Goal: Check status: Check status

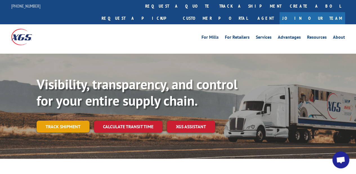
click at [64, 120] on link "Track shipment" at bounding box center [63, 126] width 53 height 12
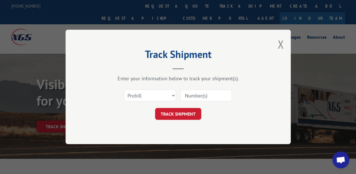
click at [197, 96] on input at bounding box center [206, 96] width 52 height 12
click at [204, 96] on input at bounding box center [206, 96] width 52 height 12
type input "16944838"
click at [177, 115] on button "TRACK SHIPMENT" at bounding box center [178, 114] width 46 height 12
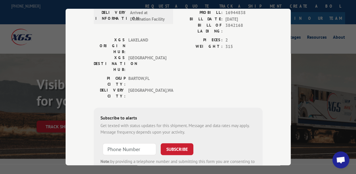
scroll to position [95, 0]
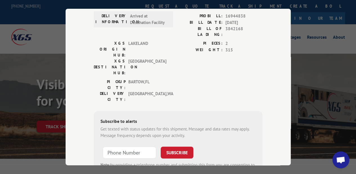
click at [116, 146] on input at bounding box center [130, 152] width 54 height 12
type input "[PHONE_NUMBER]"
click at [177, 146] on button "SUBSCRIBE" at bounding box center [177, 152] width 33 height 12
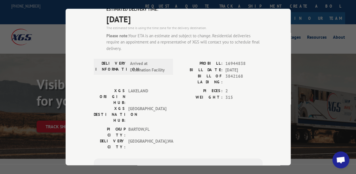
scroll to position [88, 0]
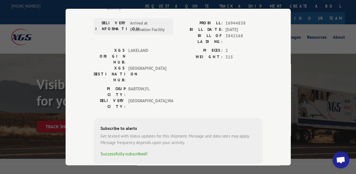
click at [341, 161] on span "Open chat" at bounding box center [340, 160] width 9 height 8
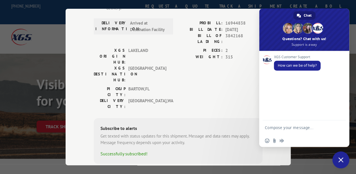
click at [298, 128] on textarea "Compose your message..." at bounding box center [299, 127] width 68 height 14
click at [317, 128] on textarea "my packages were supposed to arrive [DATE], they didn't." at bounding box center [299, 124] width 68 height 19
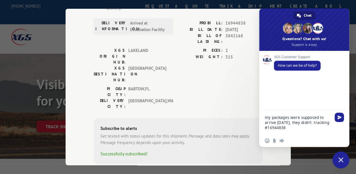
type textarea "my packages were supposed to arrive [DATE], they didn't. tracking #16944838"
click at [340, 119] on span "Send" at bounding box center [339, 116] width 9 height 9
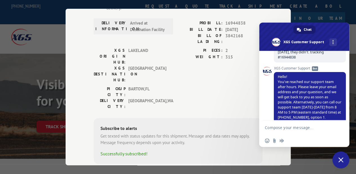
scroll to position [54, 0]
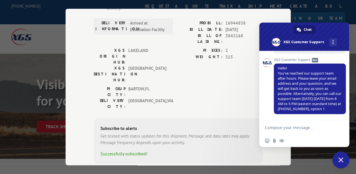
click at [309, 152] on div "Track Shipment ESTIMATED DELIVERY TIME: [DATE] The estimated time is using the …" at bounding box center [178, 87] width 356 height 174
click at [341, 159] on span "Close chat" at bounding box center [341, 159] width 5 height 5
